Goal: Book appointment/travel/reservation

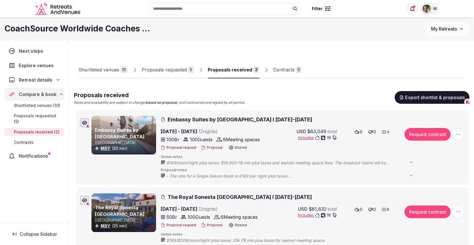
click at [213, 223] on button "Proposal" at bounding box center [211, 225] width 21 height 5
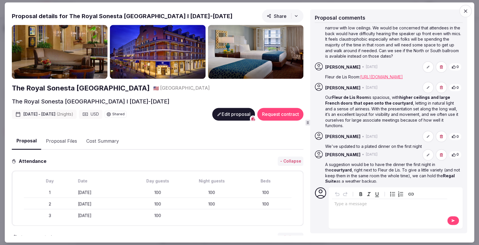
scroll to position [195, 0]
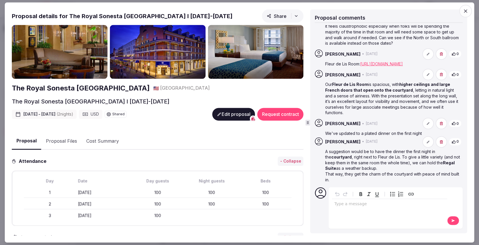
click at [468, 11] on icon "button" at bounding box center [466, 11] width 6 height 6
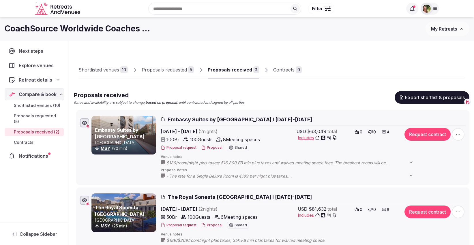
click at [209, 146] on button "Proposal" at bounding box center [211, 148] width 21 height 5
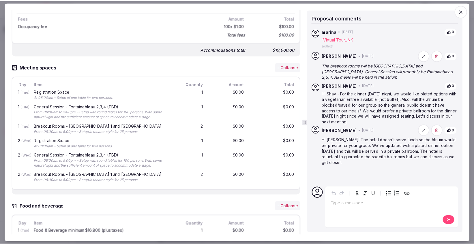
scroll to position [289, 0]
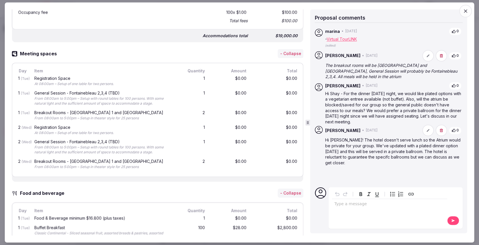
click at [467, 10] on icon "button" at bounding box center [466, 11] width 6 height 6
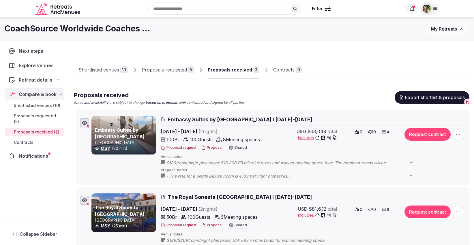
click at [168, 71] on div "Proposals requested" at bounding box center [164, 69] width 45 height 7
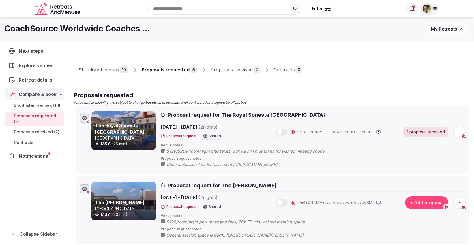
click at [232, 69] on div "Proposals received" at bounding box center [232, 69] width 42 height 7
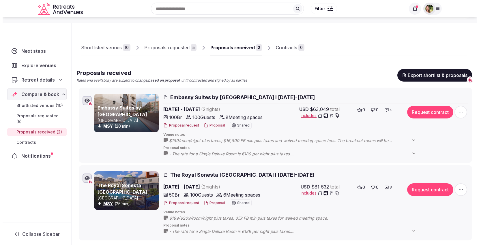
scroll to position [32, 0]
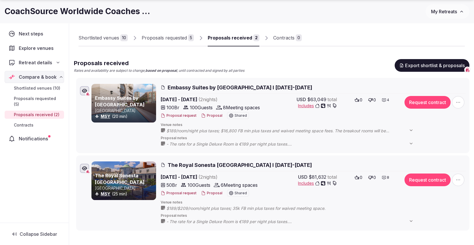
click at [211, 114] on button "Proposal" at bounding box center [211, 115] width 21 height 5
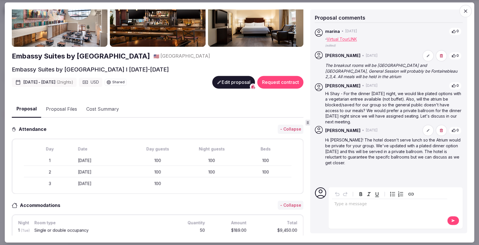
scroll to position [0, 0]
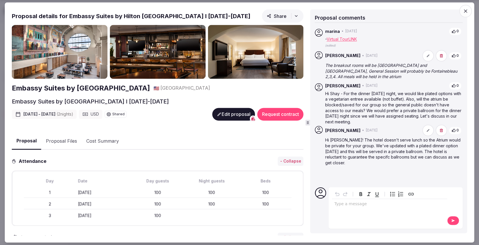
click at [349, 38] on link "Virtual Tour" at bounding box center [338, 39] width 22 height 5
click at [220, 114] on button "Edit proposal" at bounding box center [233, 114] width 43 height 13
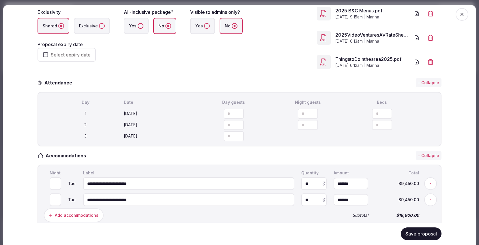
scroll to position [96, 0]
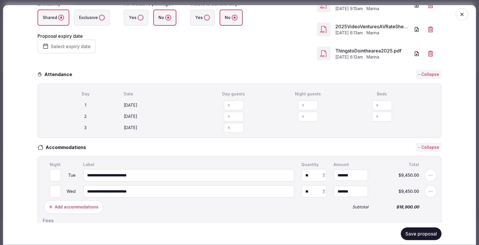
type input "*"
click at [54, 189] on input "*" at bounding box center [56, 191] width 12 height 13
click at [406, 229] on button "Save proposal" at bounding box center [421, 234] width 41 height 13
click at [415, 234] on button "Save proposal" at bounding box center [421, 234] width 41 height 13
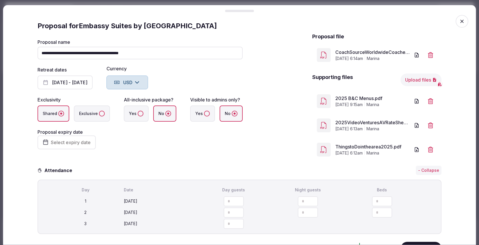
click at [460, 20] on icon "button" at bounding box center [461, 21] width 3 height 3
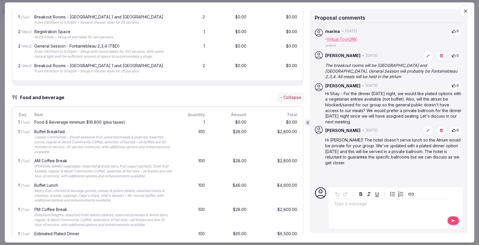
scroll to position [321, 0]
